Goal: Task Accomplishment & Management: Manage account settings

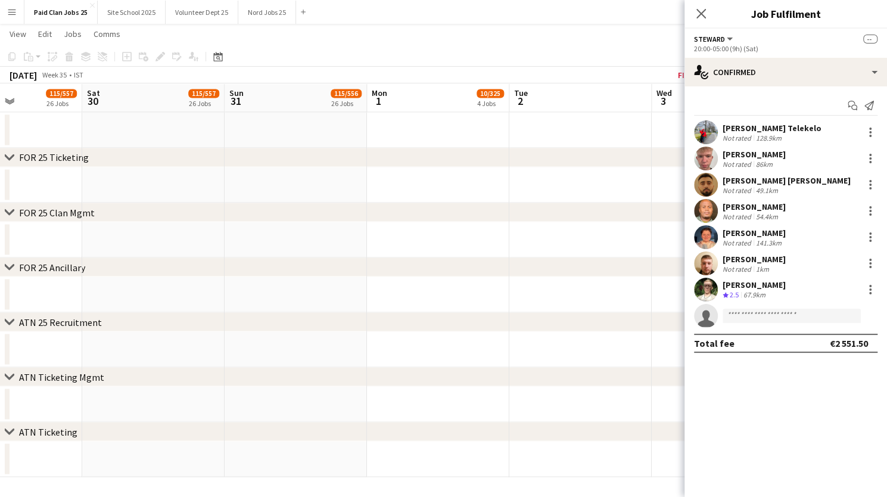
scroll to position [0, 508]
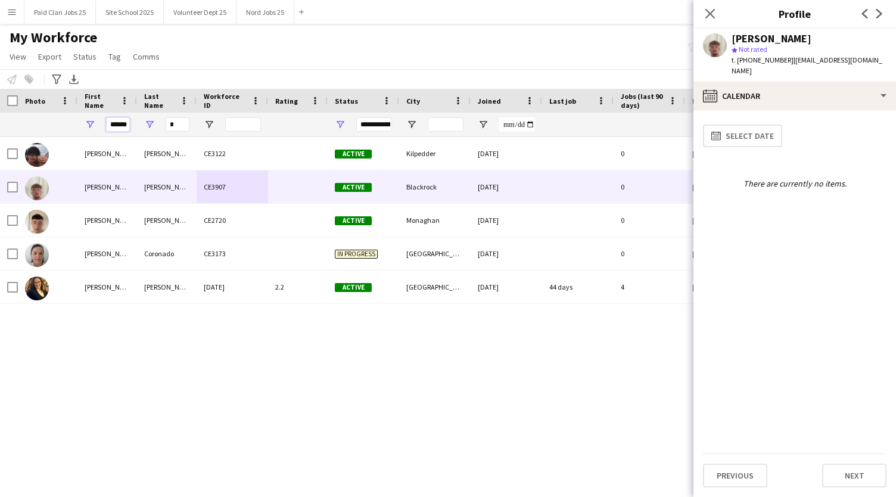
drag, startPoint x: 108, startPoint y: 125, endPoint x: 159, endPoint y: 130, distance: 51.0
click at [159, 130] on div "****** *" at bounding box center [637, 125] width 1274 height 24
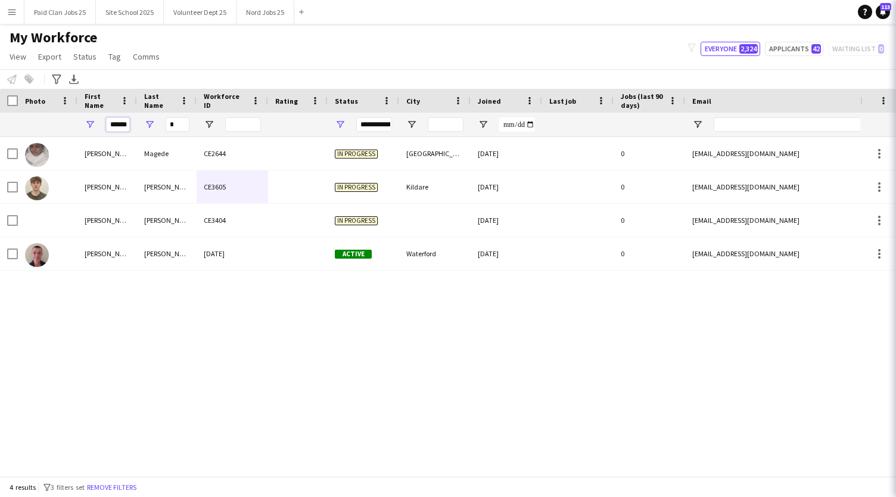
type input "******"
click at [181, 128] on input "*" at bounding box center [178, 124] width 24 height 14
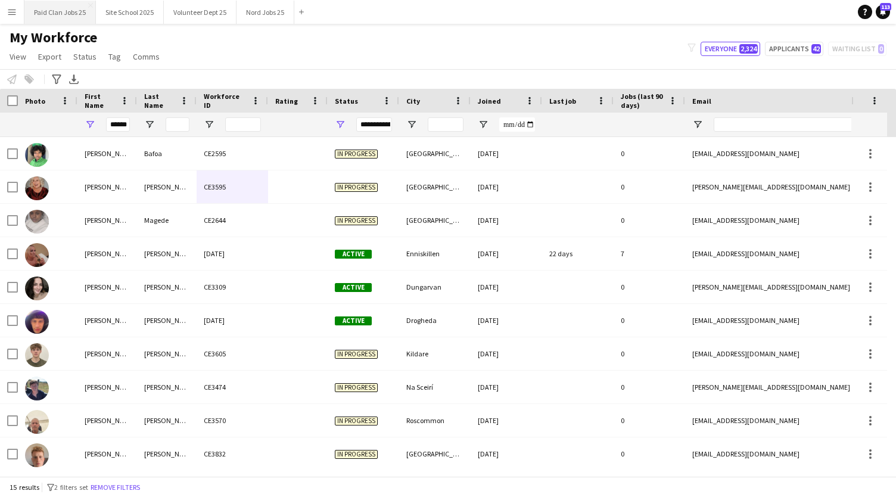
click at [51, 15] on button "Paid Clan Jobs 25 Close" at bounding box center [59, 12] width 71 height 23
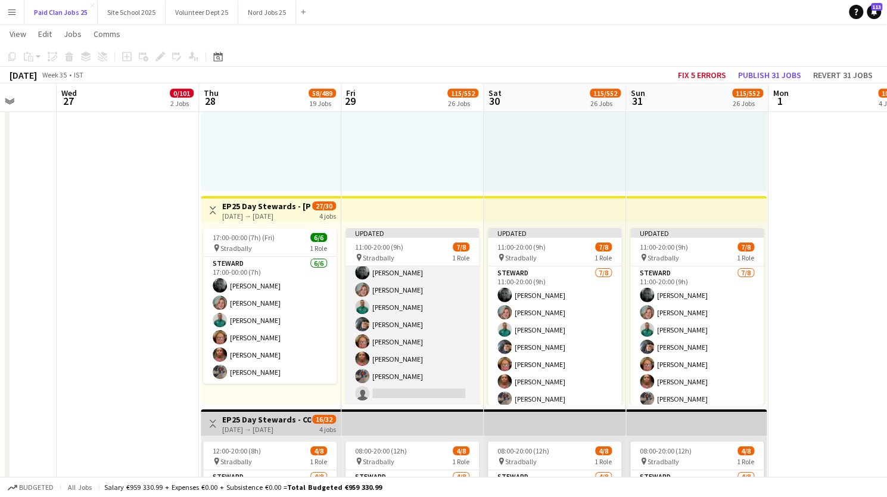
scroll to position [23, 0]
click at [405, 389] on app-card-role "Steward 7/8 11:00-20:00 (9h) Tanya Burnett Hilary Paul Brendan Douanla Frank Ke…" at bounding box center [412, 324] width 133 height 161
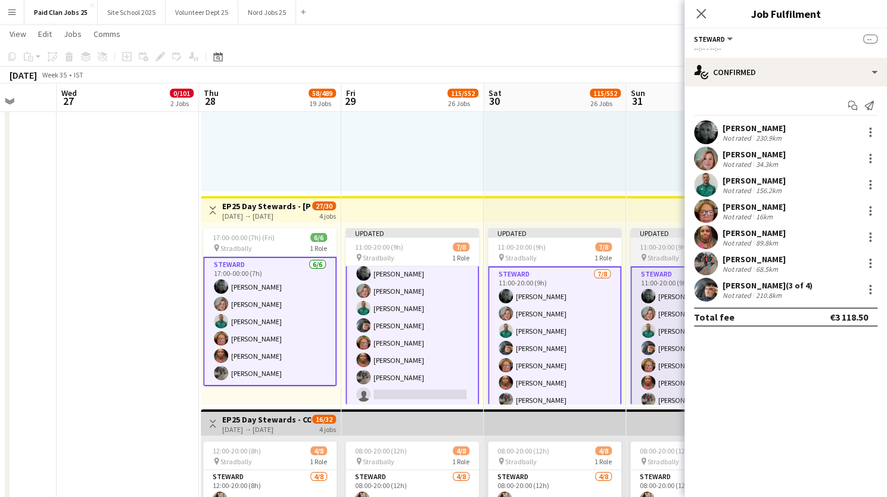
scroll to position [24, 0]
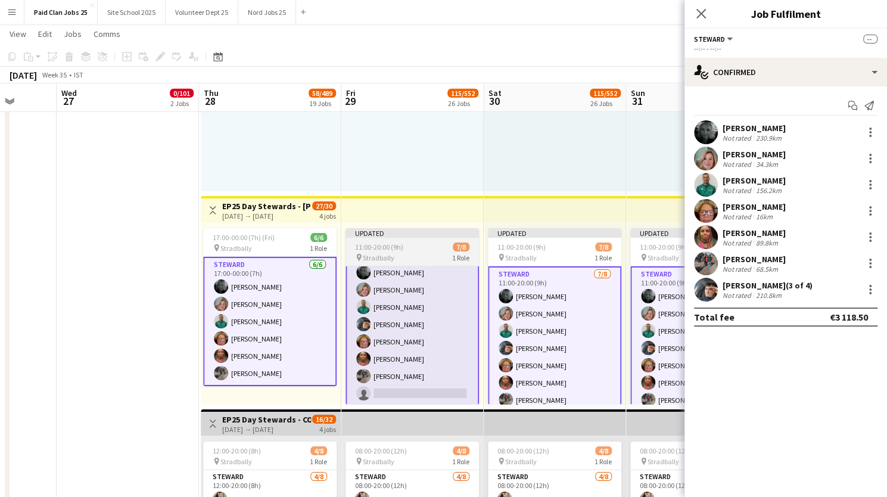
click at [402, 228] on div "Updated" at bounding box center [412, 233] width 133 height 10
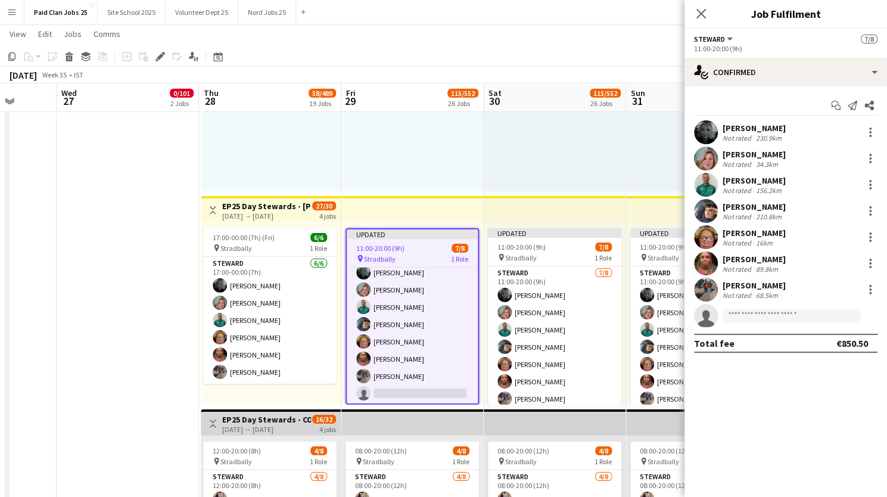
scroll to position [23, 0]
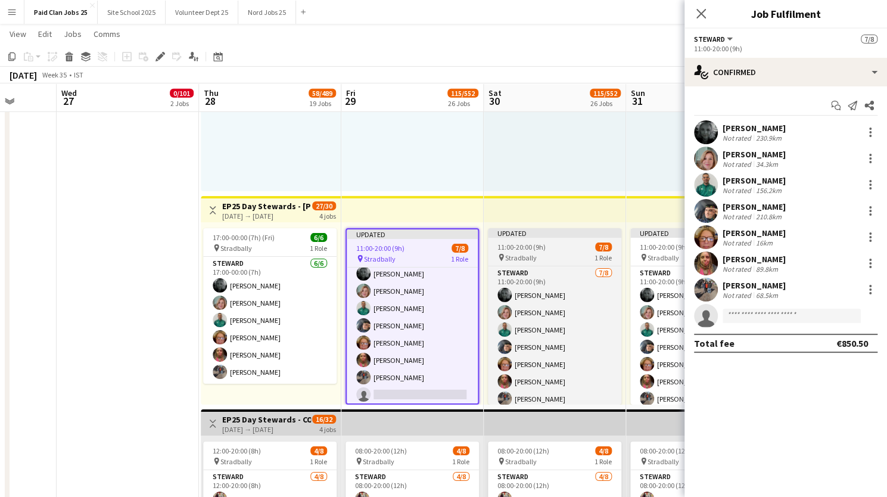
click at [570, 245] on div "11:00-20:00 (9h) 7/8" at bounding box center [554, 246] width 133 height 9
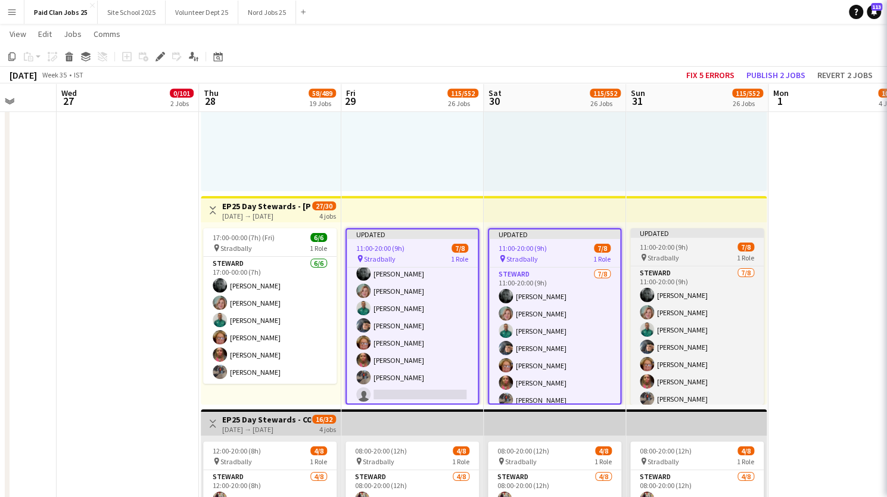
click at [649, 234] on div "Updated" at bounding box center [696, 233] width 133 height 10
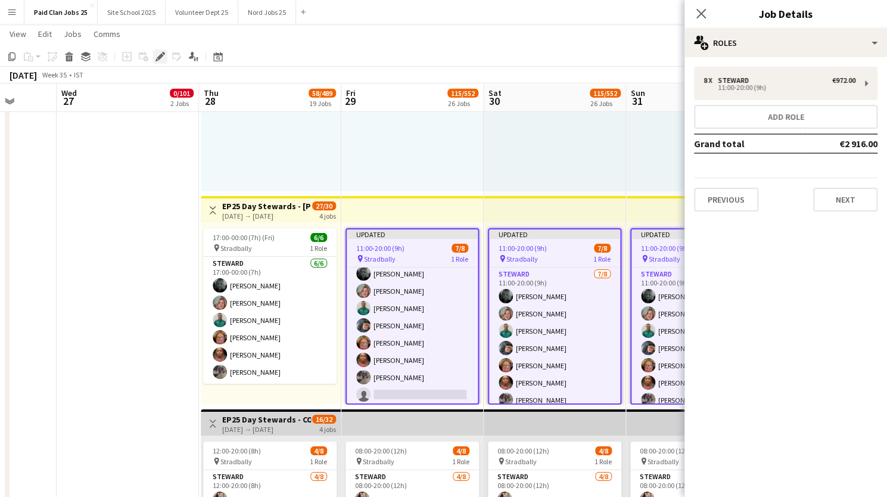
click at [161, 54] on icon at bounding box center [160, 57] width 7 height 7
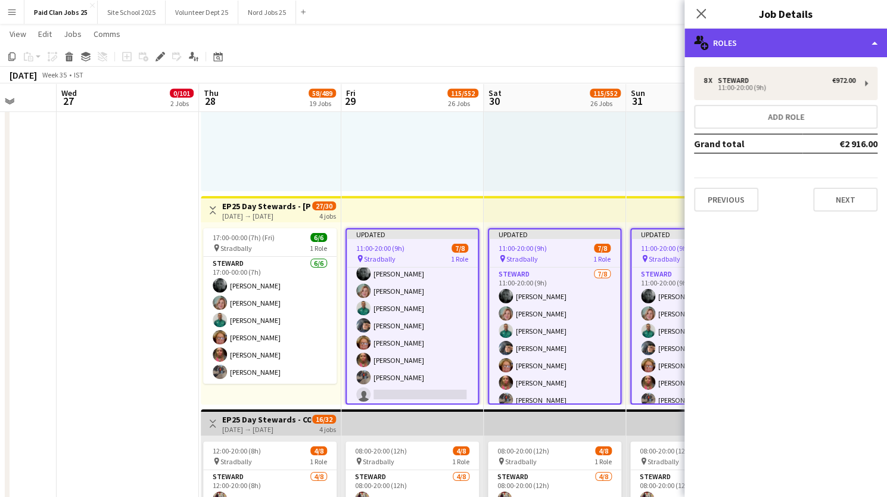
click at [735, 49] on div "multiple-users-add Roles" at bounding box center [786, 43] width 203 height 29
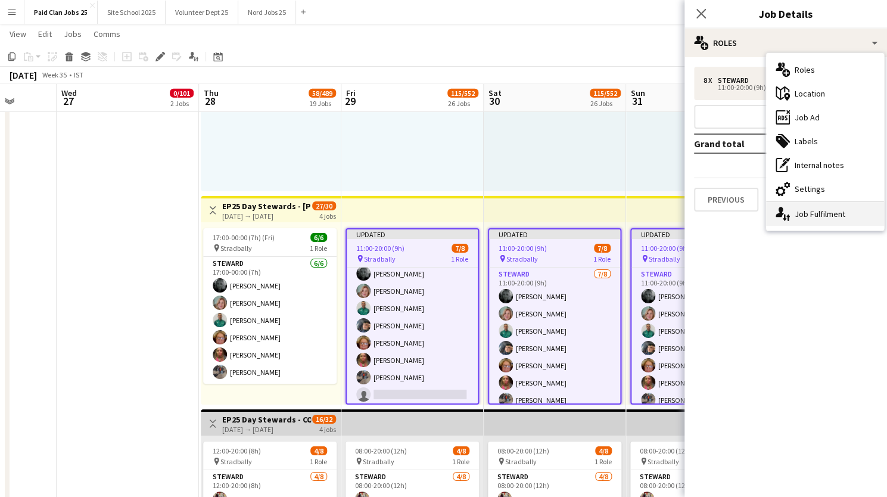
click at [788, 213] on icon "single-neutral-actions-up-down" at bounding box center [783, 214] width 14 height 14
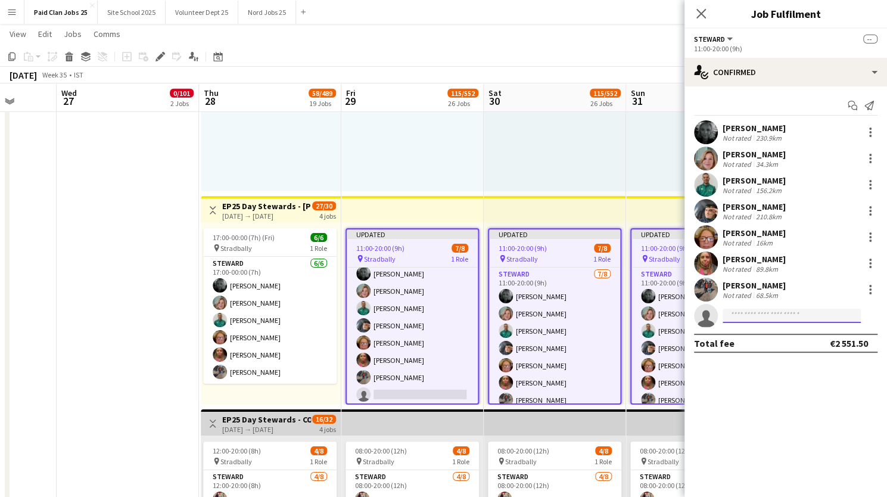
click at [738, 316] on input at bounding box center [792, 316] width 138 height 14
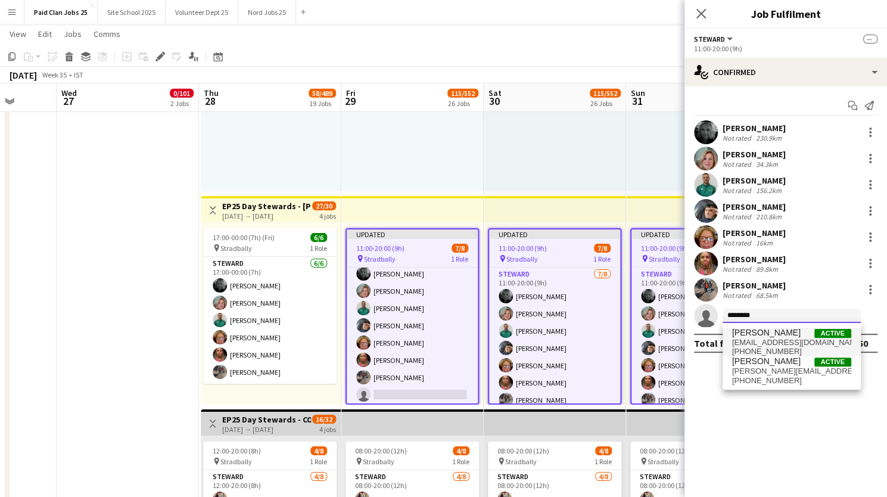
type input "********"
click at [760, 334] on span "[PERSON_NAME]" at bounding box center [766, 333] width 69 height 10
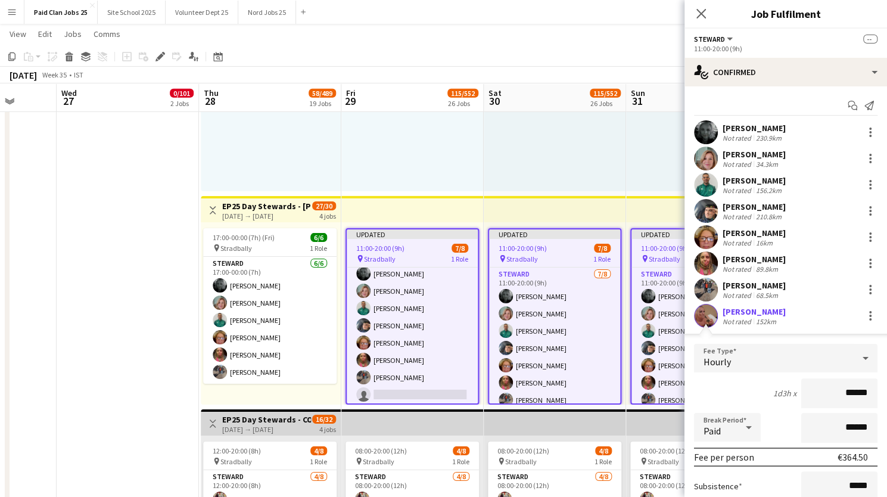
scroll to position [101, 0]
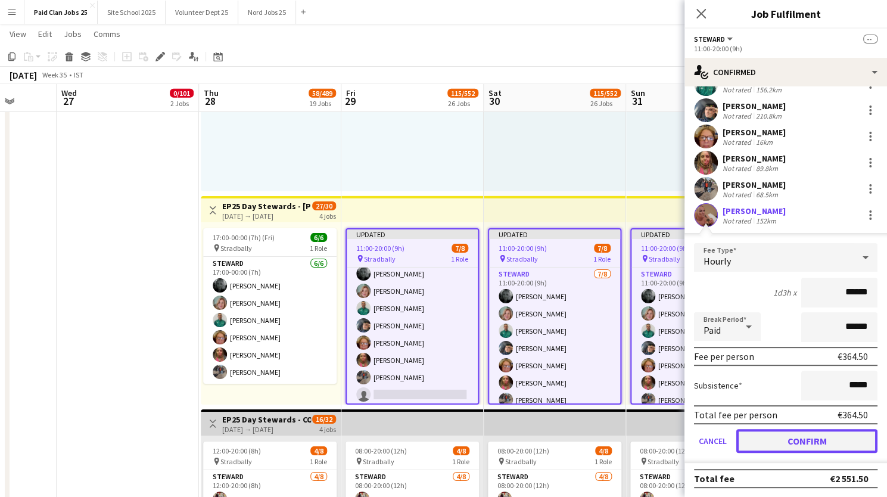
click at [789, 441] on button "Confirm" at bounding box center [806, 441] width 141 height 24
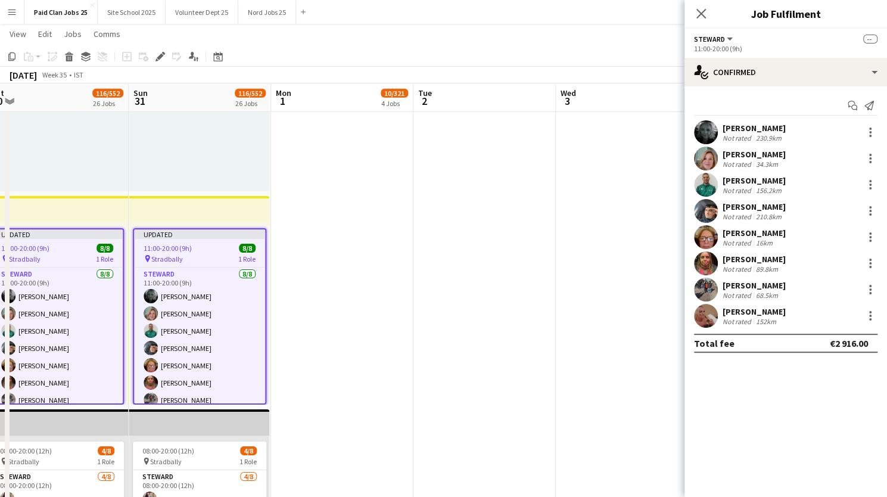
scroll to position [0, 299]
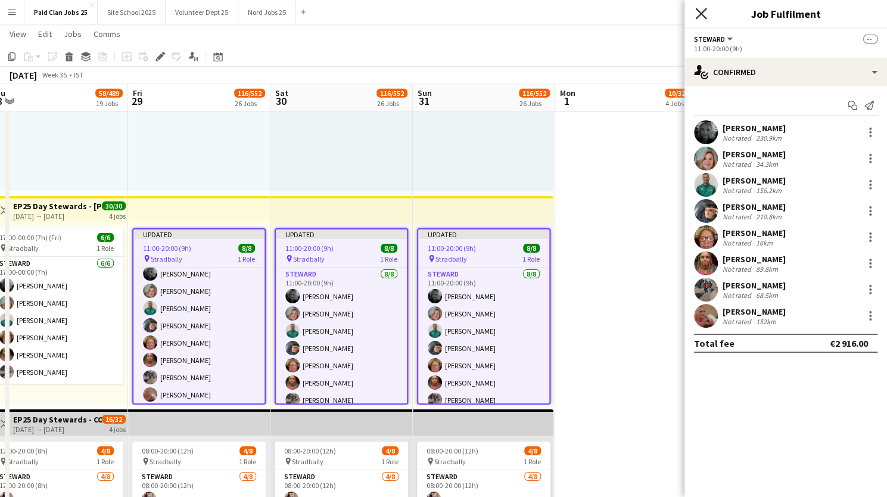
click at [702, 13] on icon at bounding box center [700, 13] width 11 height 11
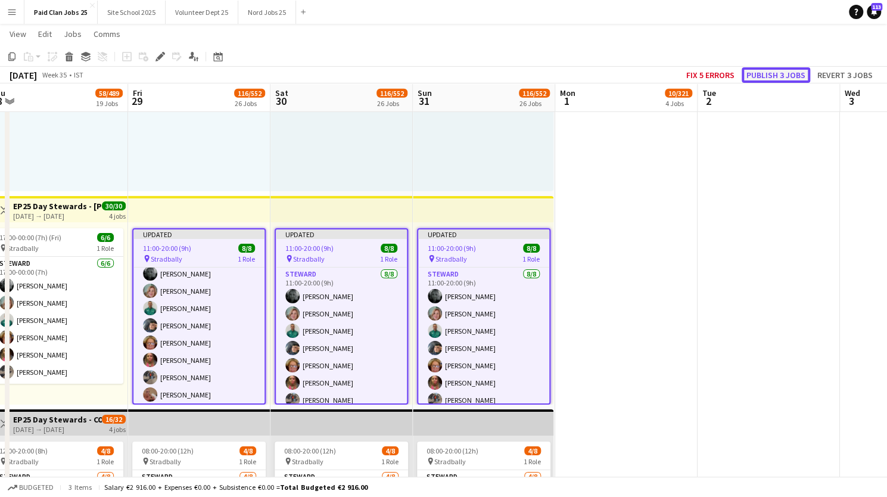
click at [769, 70] on button "Publish 3 jobs" at bounding box center [776, 74] width 69 height 15
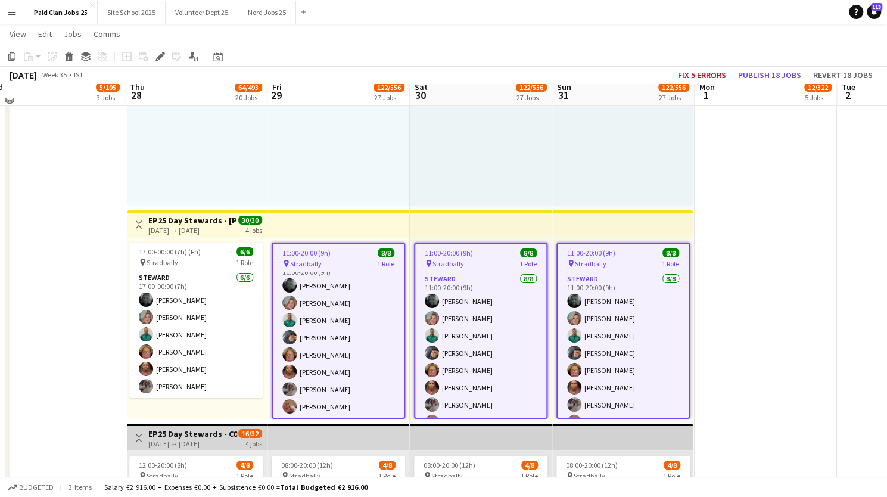
scroll to position [2357, 0]
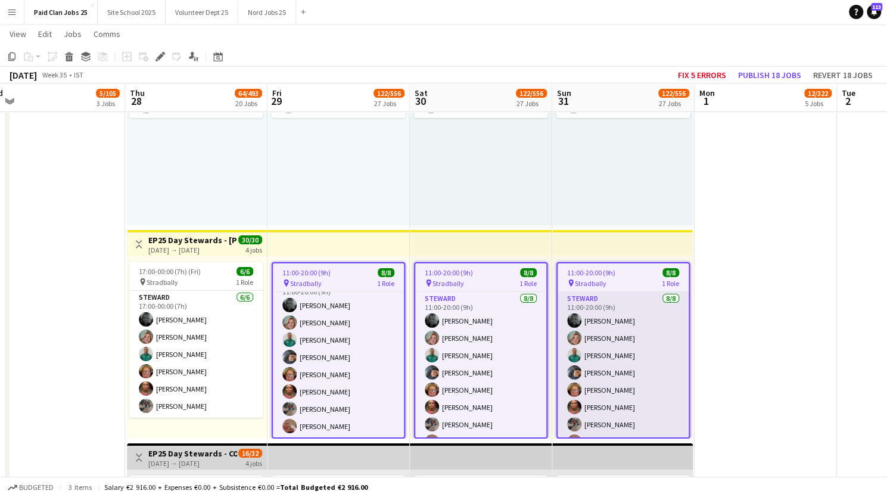
click at [199, 318] on app-card-role "Steward 6/6 17:00-00:00 (7h) Tanya Burnett Hilary Paul Brendan Douanla Nuala Hy…" at bounding box center [195, 354] width 133 height 127
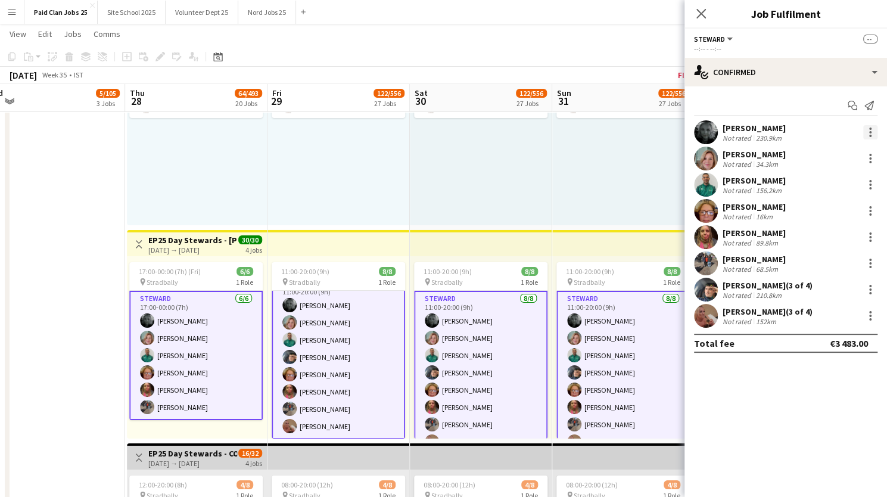
click at [869, 130] on div at bounding box center [870, 132] width 14 height 14
click at [802, 245] on button "Remove" at bounding box center [831, 240] width 93 height 29
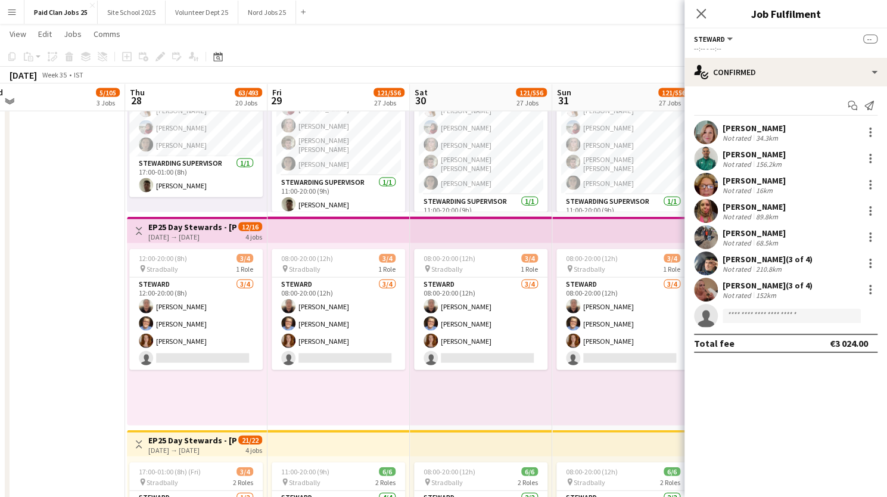
scroll to position [1483, 0]
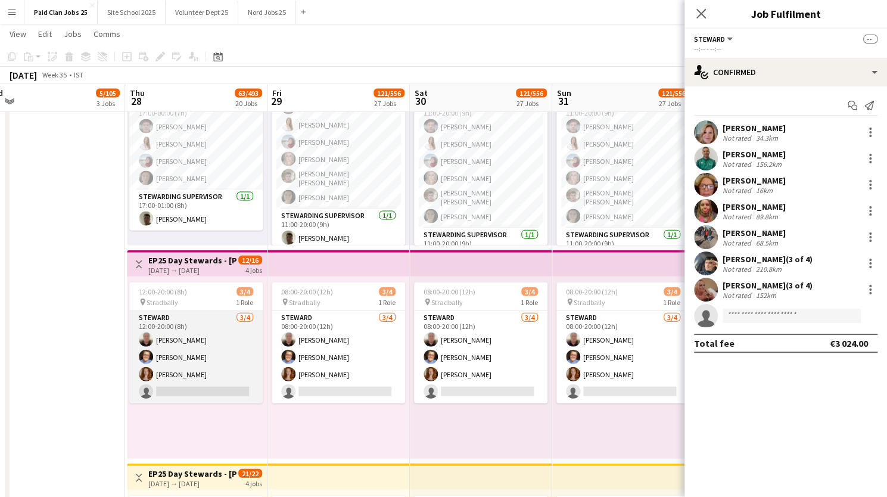
click at [184, 391] on app-card-role "Steward 3/4 12:00-20:00 (8h) Nicola Mulhall Lisa gallagher Jane Fraser single-n…" at bounding box center [195, 357] width 133 height 92
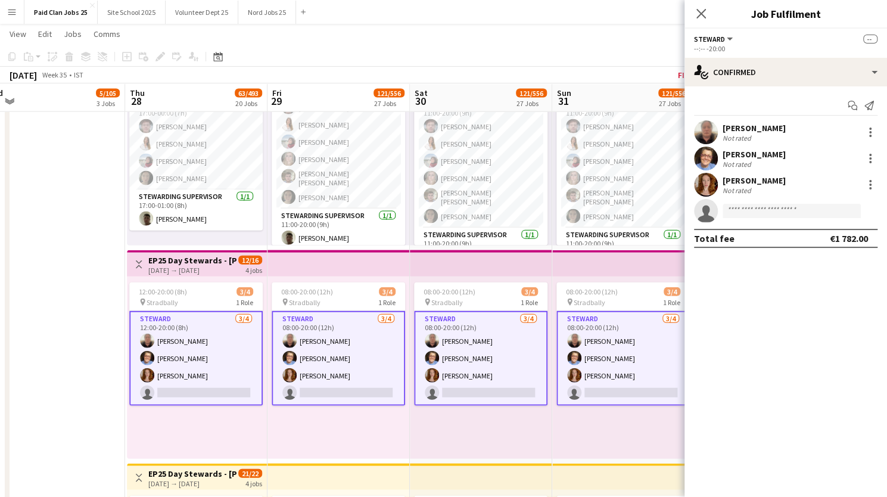
scroll to position [23, 0]
click at [762, 212] on input at bounding box center [792, 211] width 138 height 14
type input "*****"
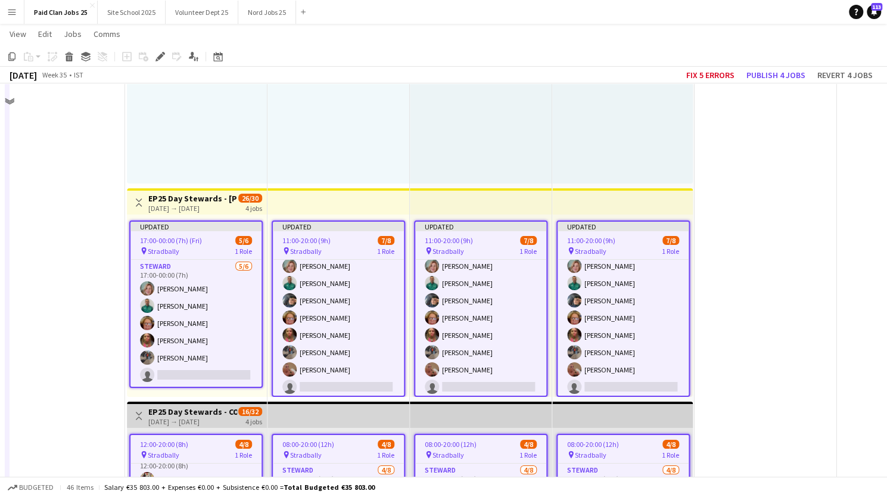
scroll to position [2145, 0]
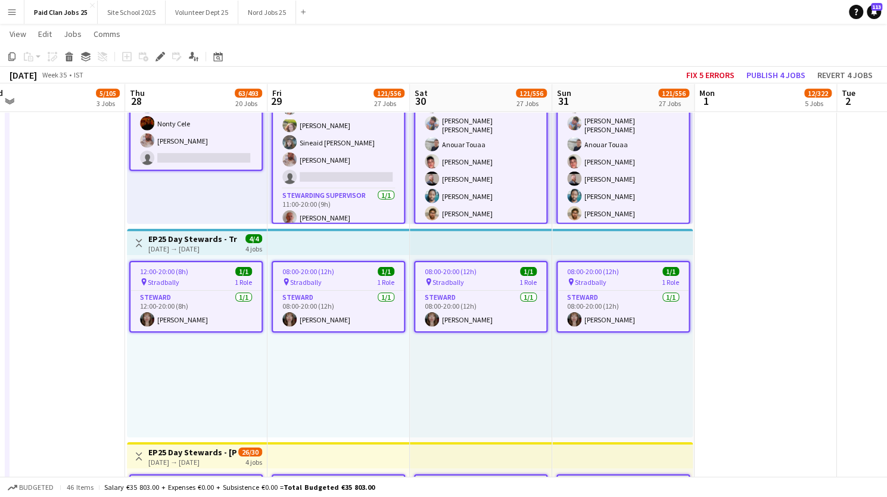
click at [226, 349] on div "12:00-20:00 (8h) 1/1 pin Stradbally 1 Role Steward 1/1 12:00-20:00 (8h) Fern Ty…" at bounding box center [197, 346] width 140 height 182
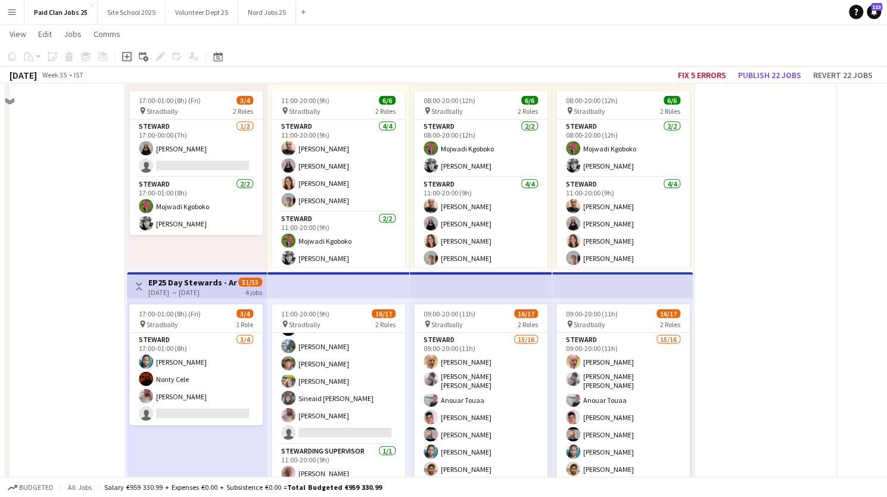
scroll to position [1685, 0]
